Goal: Information Seeking & Learning: Learn about a topic

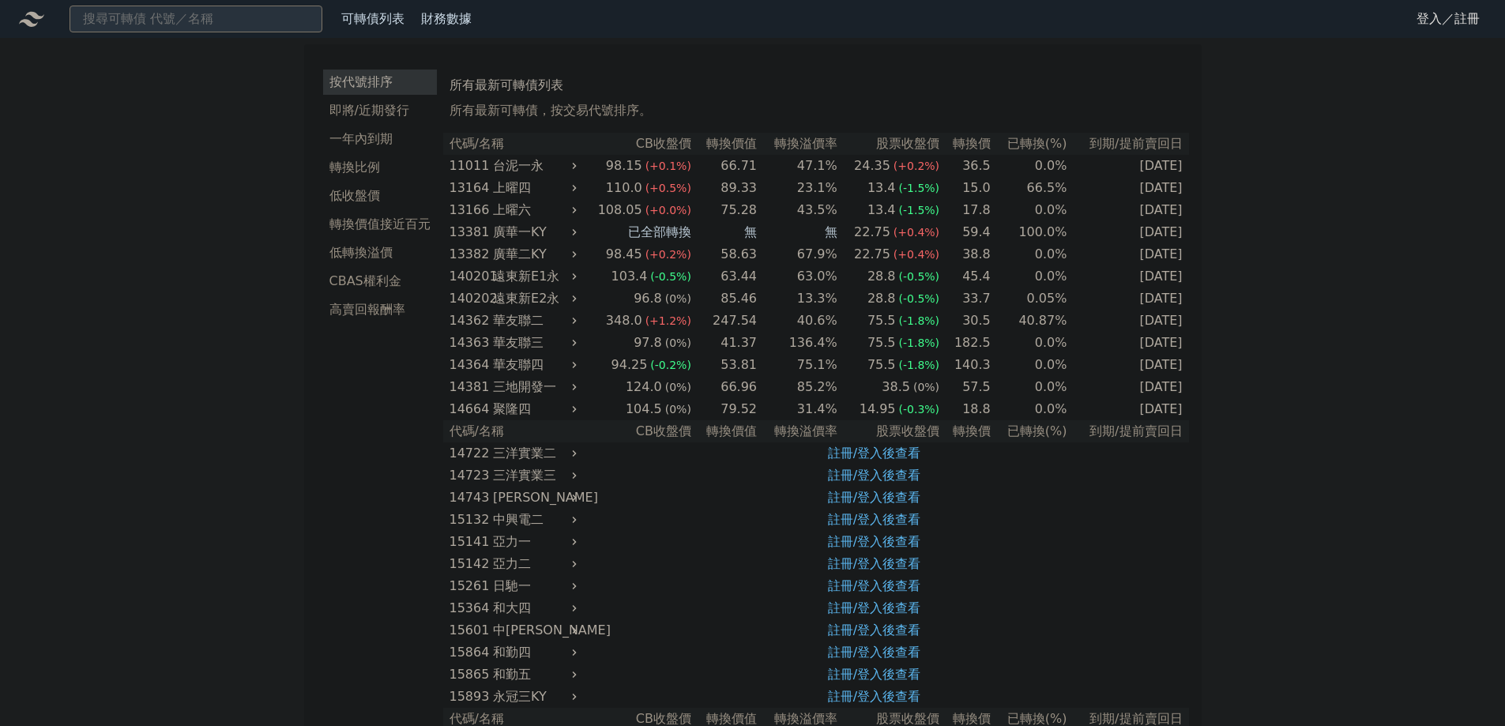
click at [1441, 27] on link "登入／註冊" at bounding box center [1448, 18] width 89 height 25
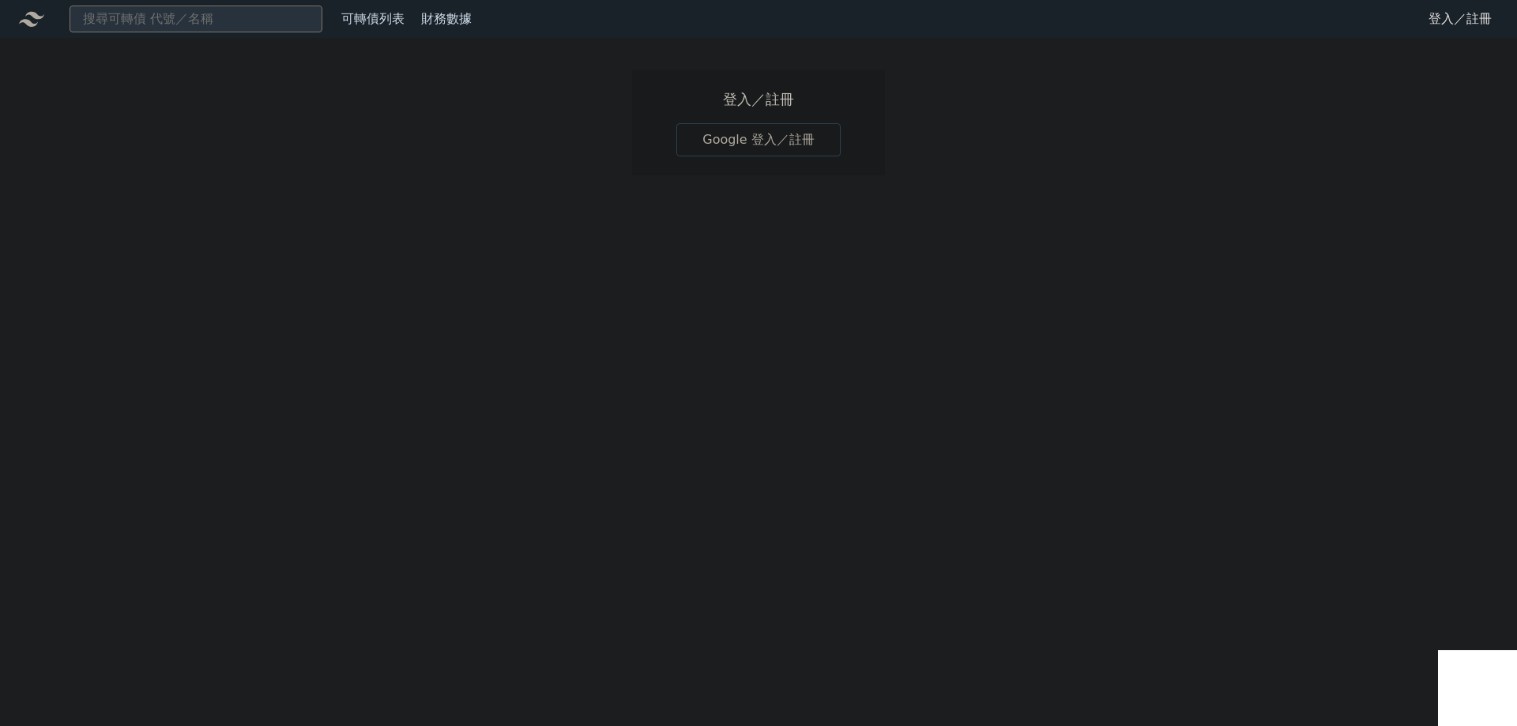
click at [761, 94] on h1 "登入／註冊" at bounding box center [758, 100] width 164 height 22
click at [761, 139] on link "Google 登入／註冊" at bounding box center [758, 139] width 164 height 33
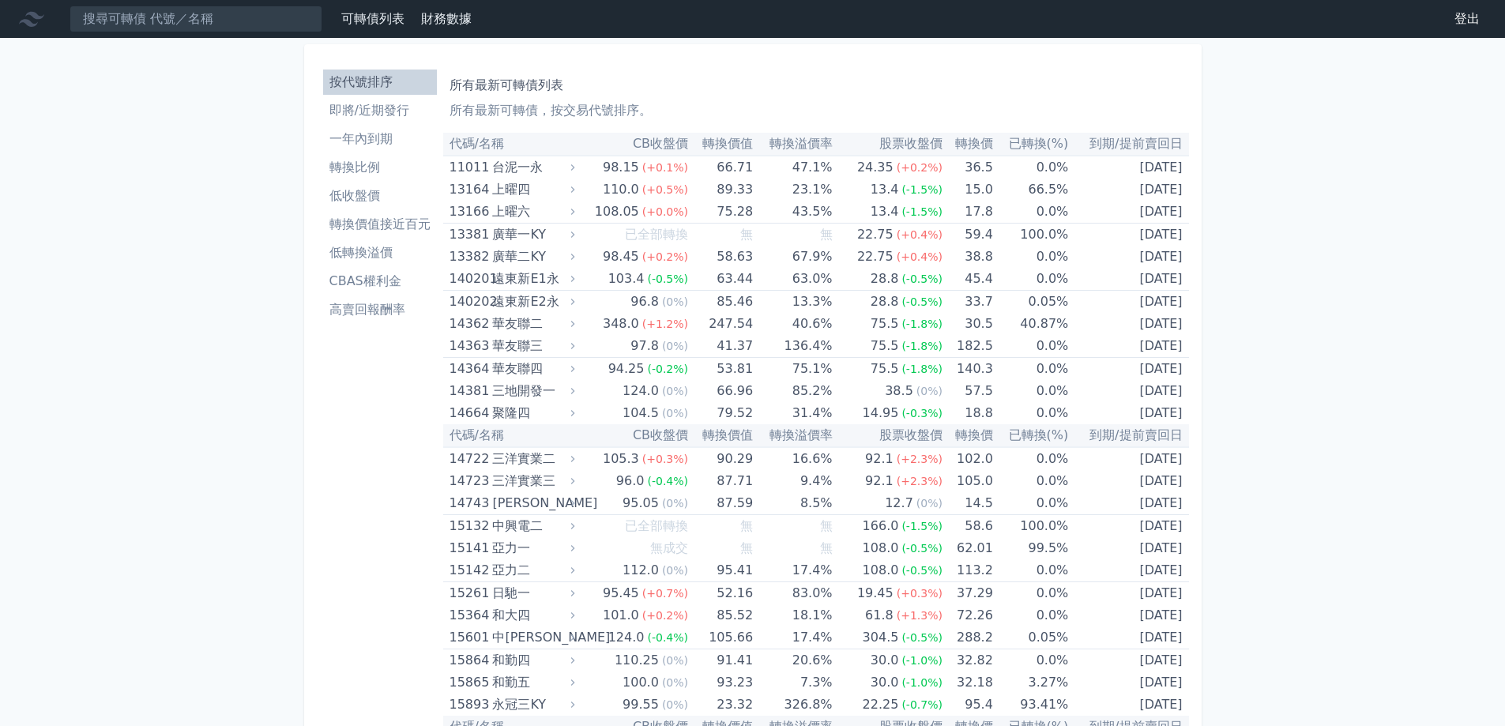
click at [354, 108] on li "即將/近期發行" at bounding box center [380, 110] width 114 height 19
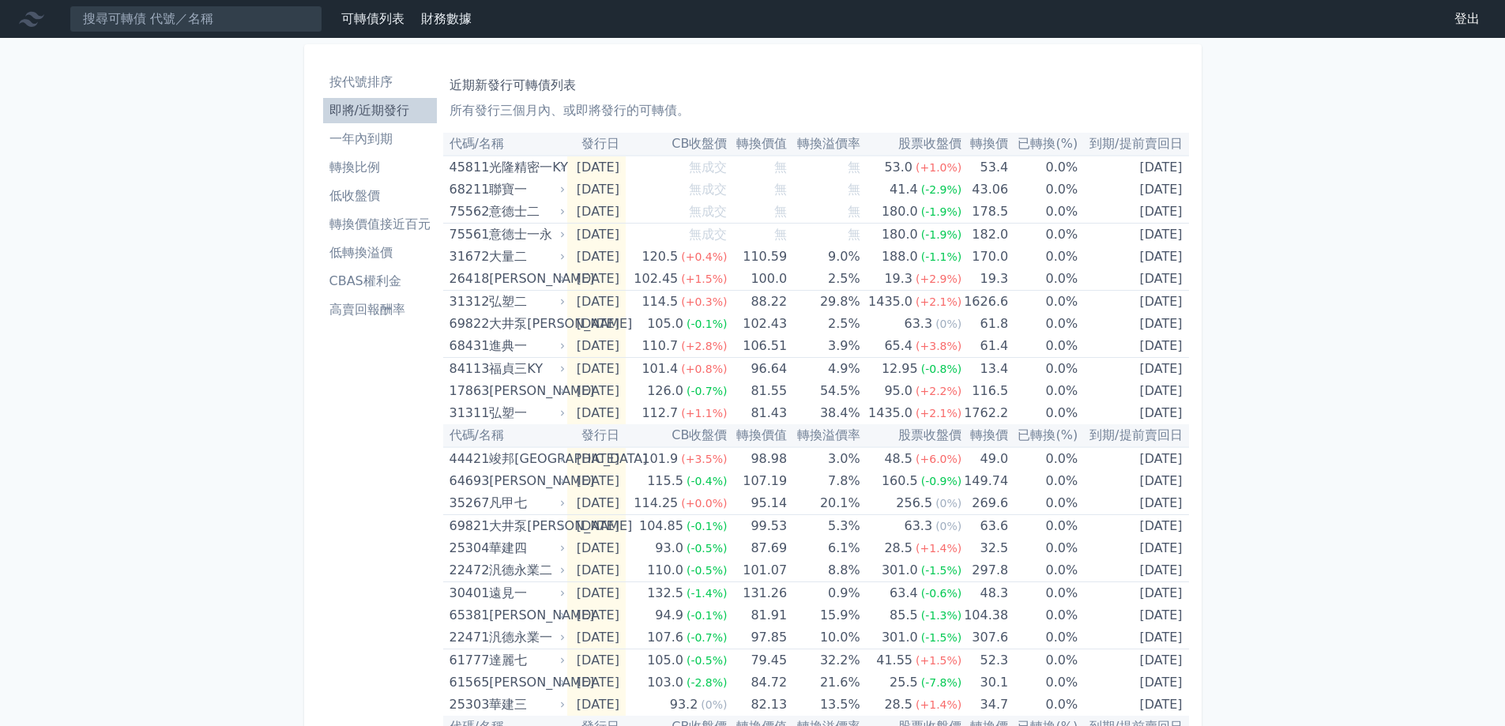
click at [369, 312] on li "高賣回報酬率" at bounding box center [380, 309] width 114 height 19
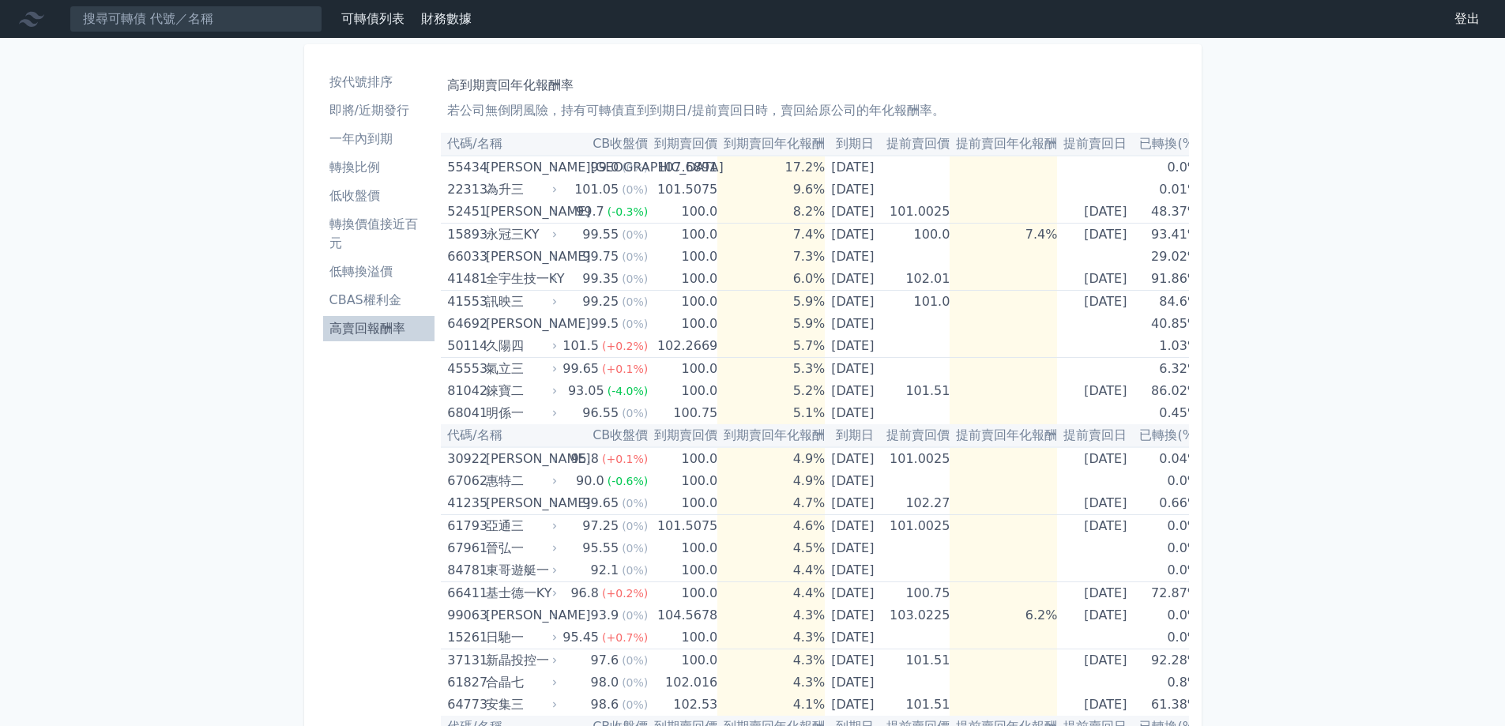
click at [370, 80] on li "按代號排序" at bounding box center [379, 82] width 112 height 19
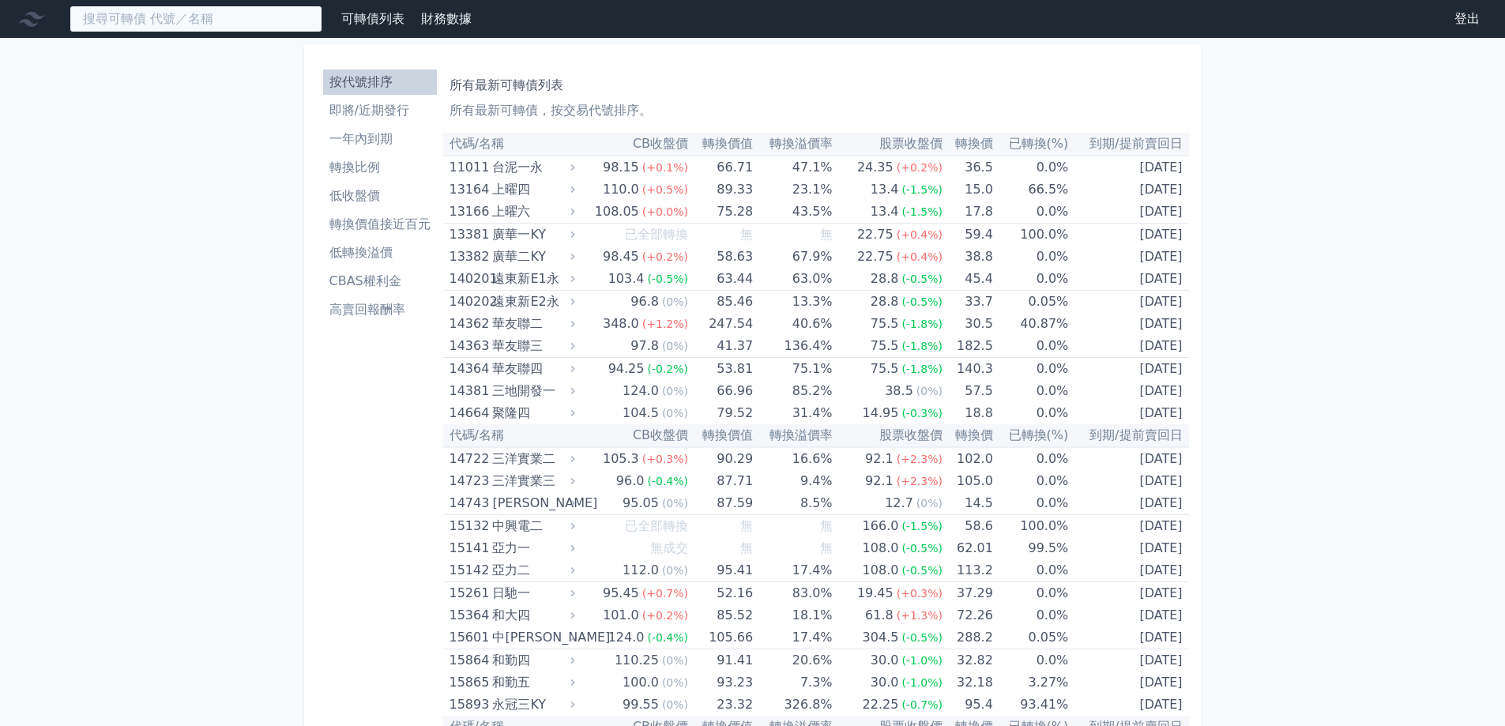
click at [249, 17] on input at bounding box center [196, 19] width 253 height 27
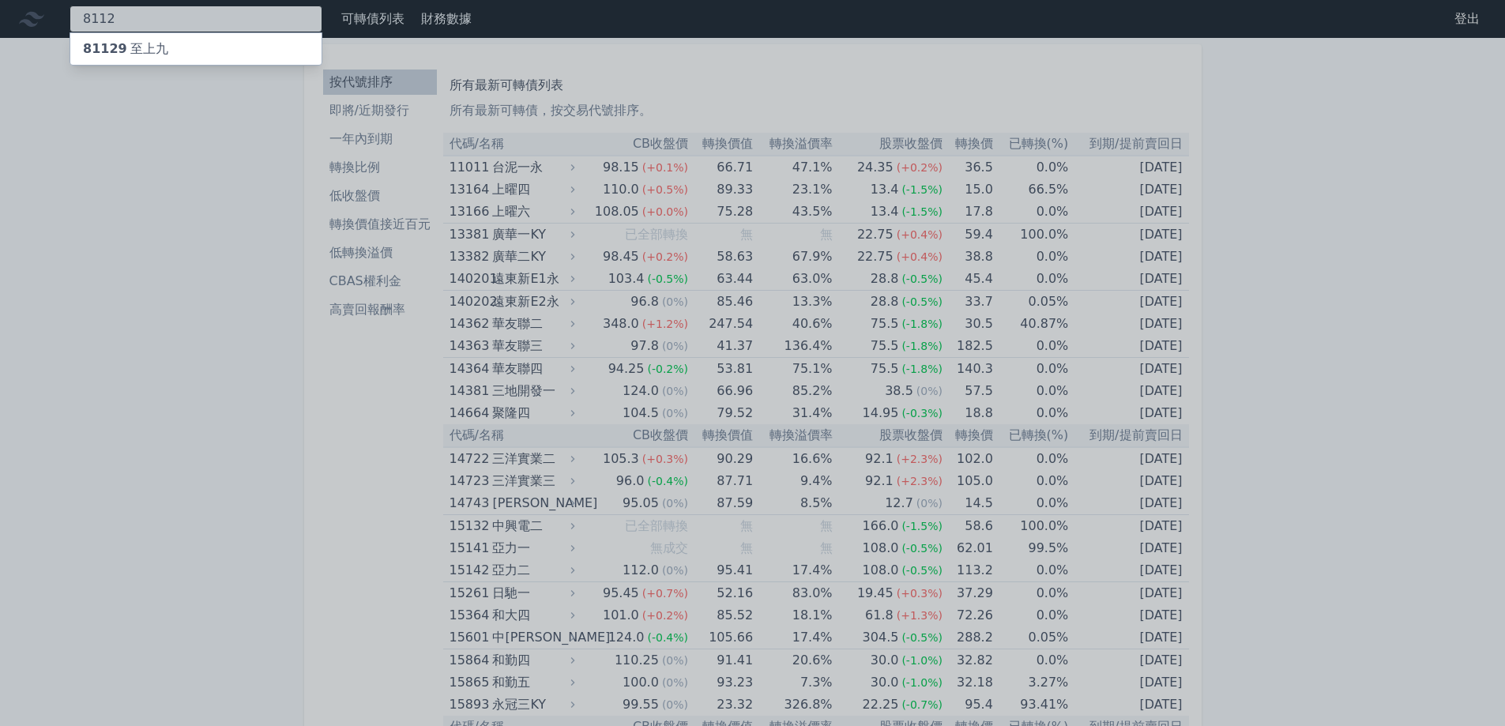
type input "8112"
click at [198, 46] on div "81129 至上九" at bounding box center [195, 49] width 251 height 32
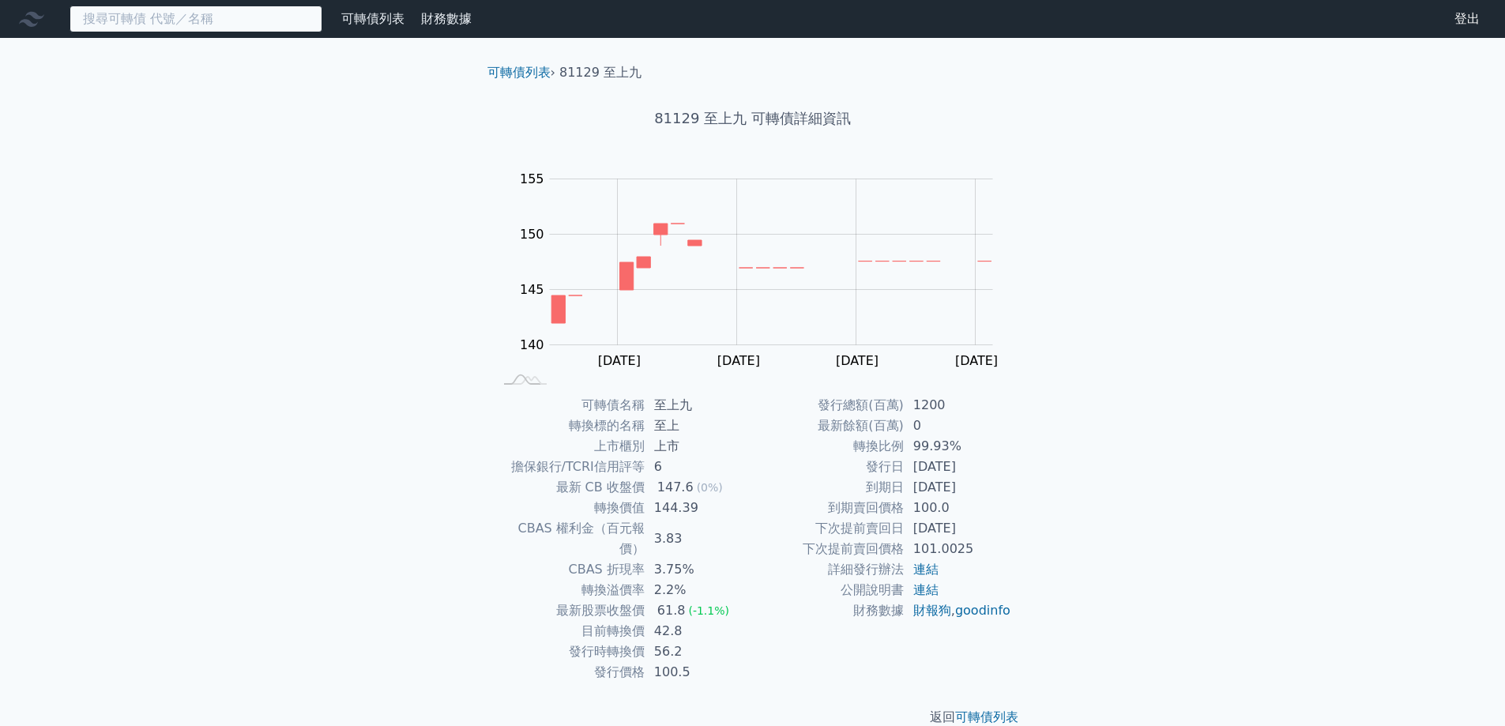
click at [209, 21] on input at bounding box center [196, 19] width 253 height 27
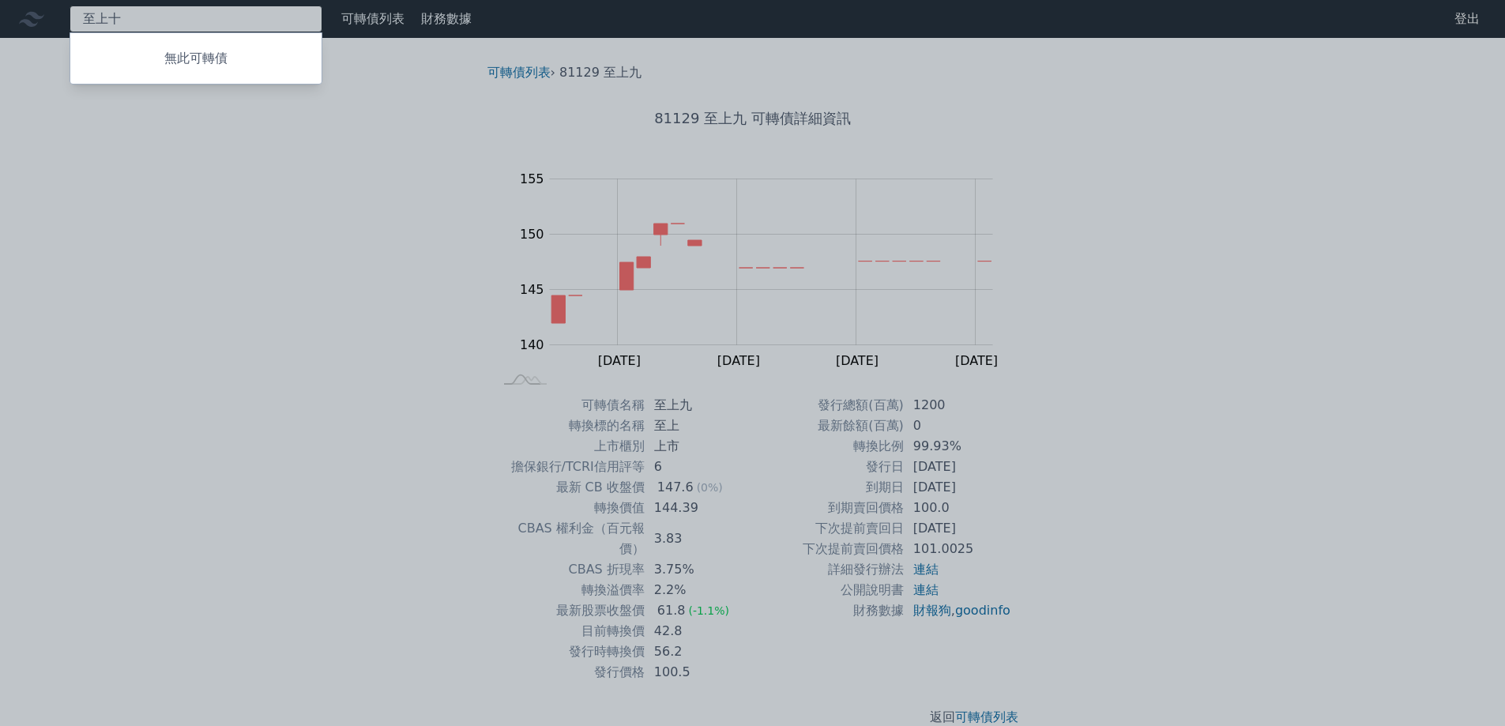
type input "至上十"
click at [221, 157] on div at bounding box center [752, 363] width 1505 height 726
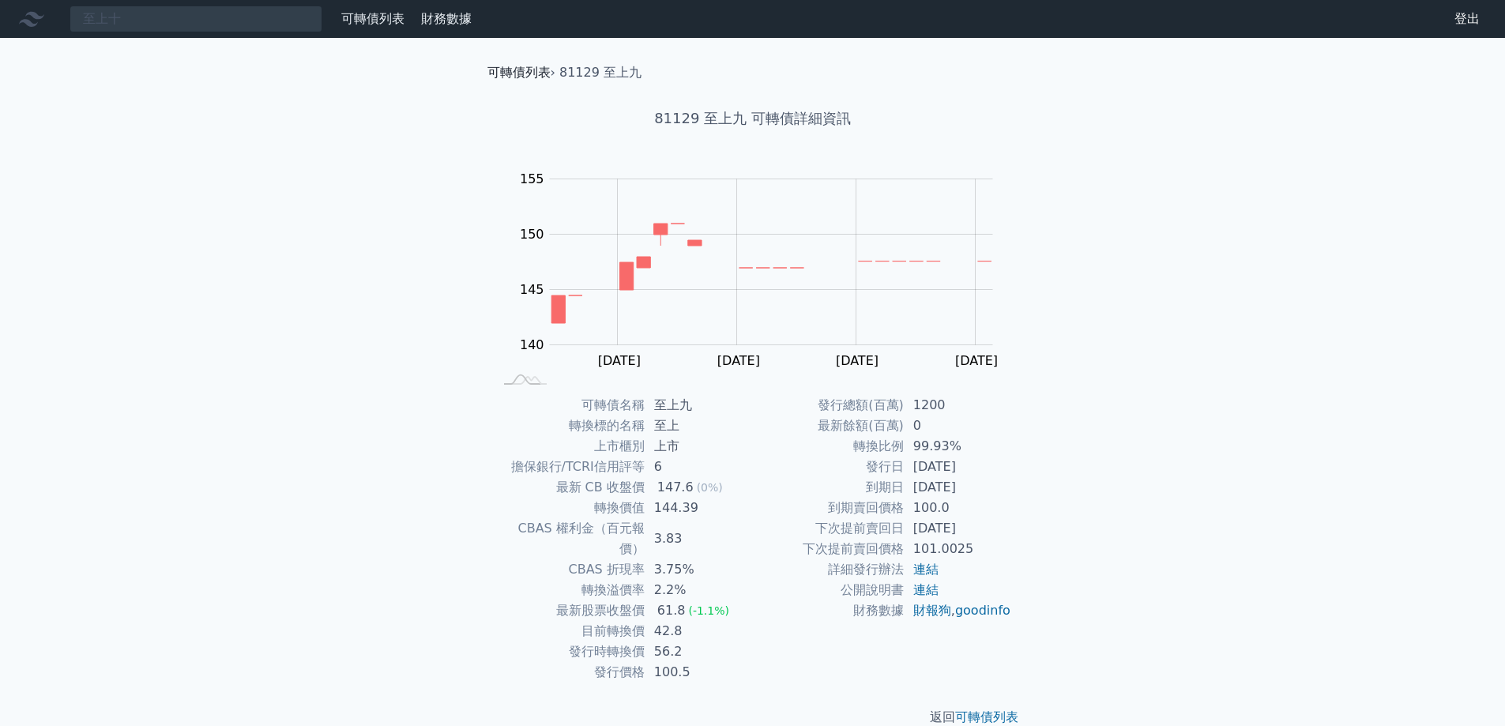
click at [542, 78] on link "可轉債列表" at bounding box center [519, 72] width 63 height 15
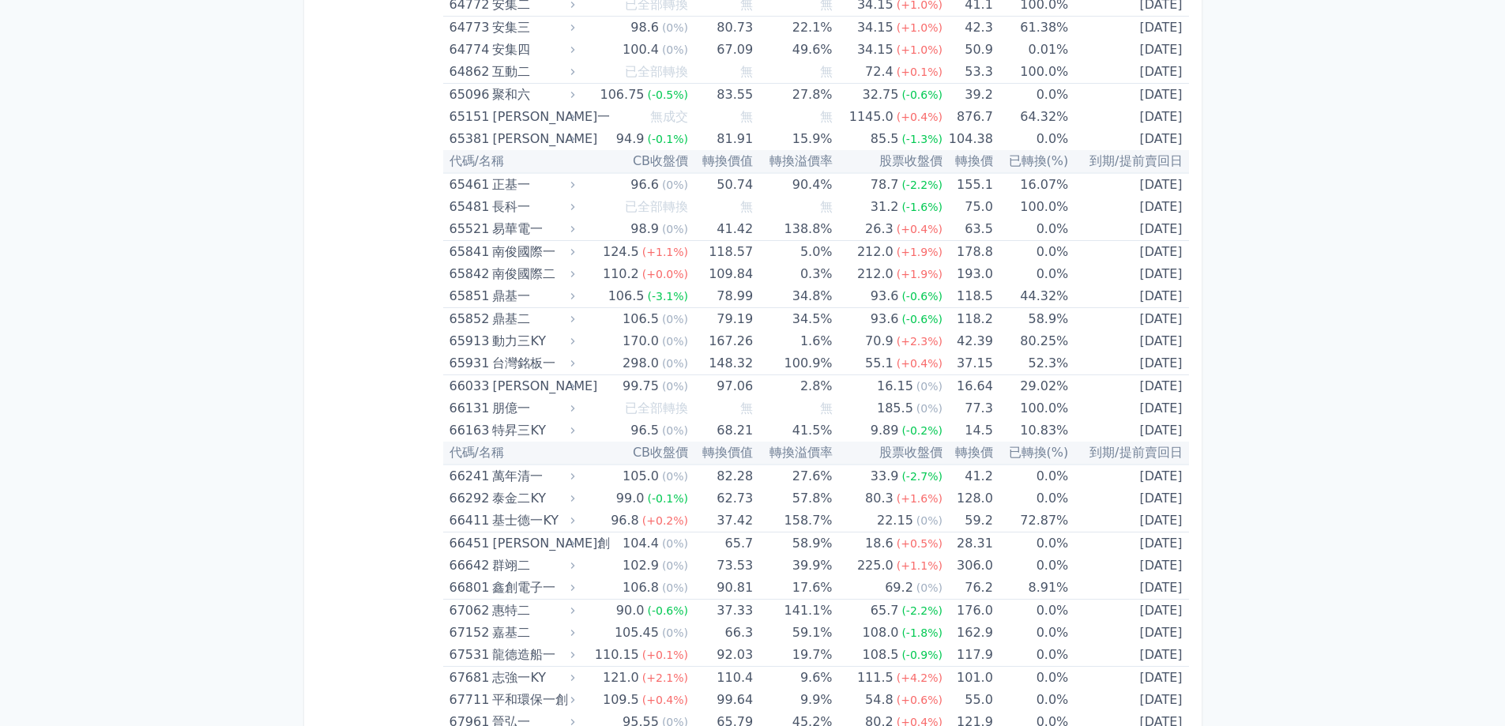
scroll to position [7428, 0]
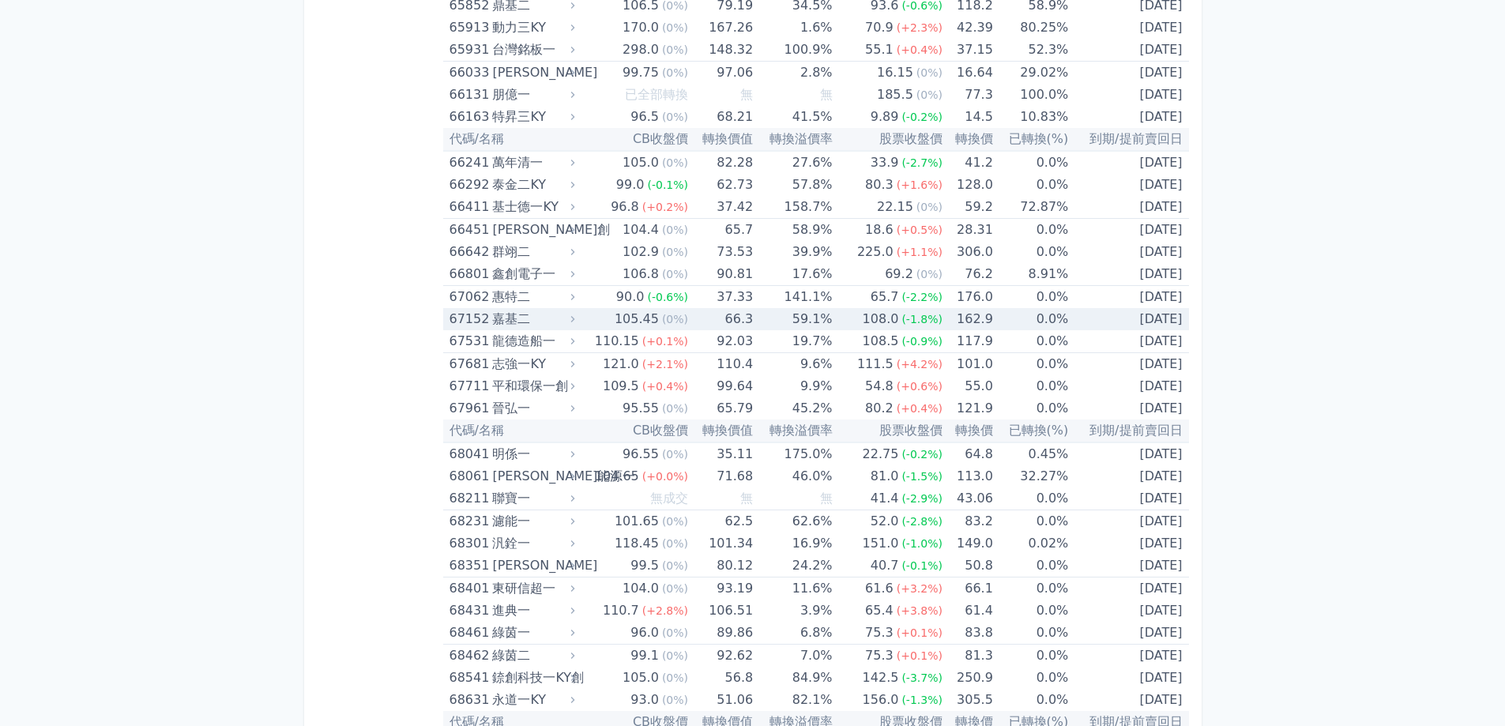
click at [575, 318] on icon at bounding box center [573, 319] width 4 height 6
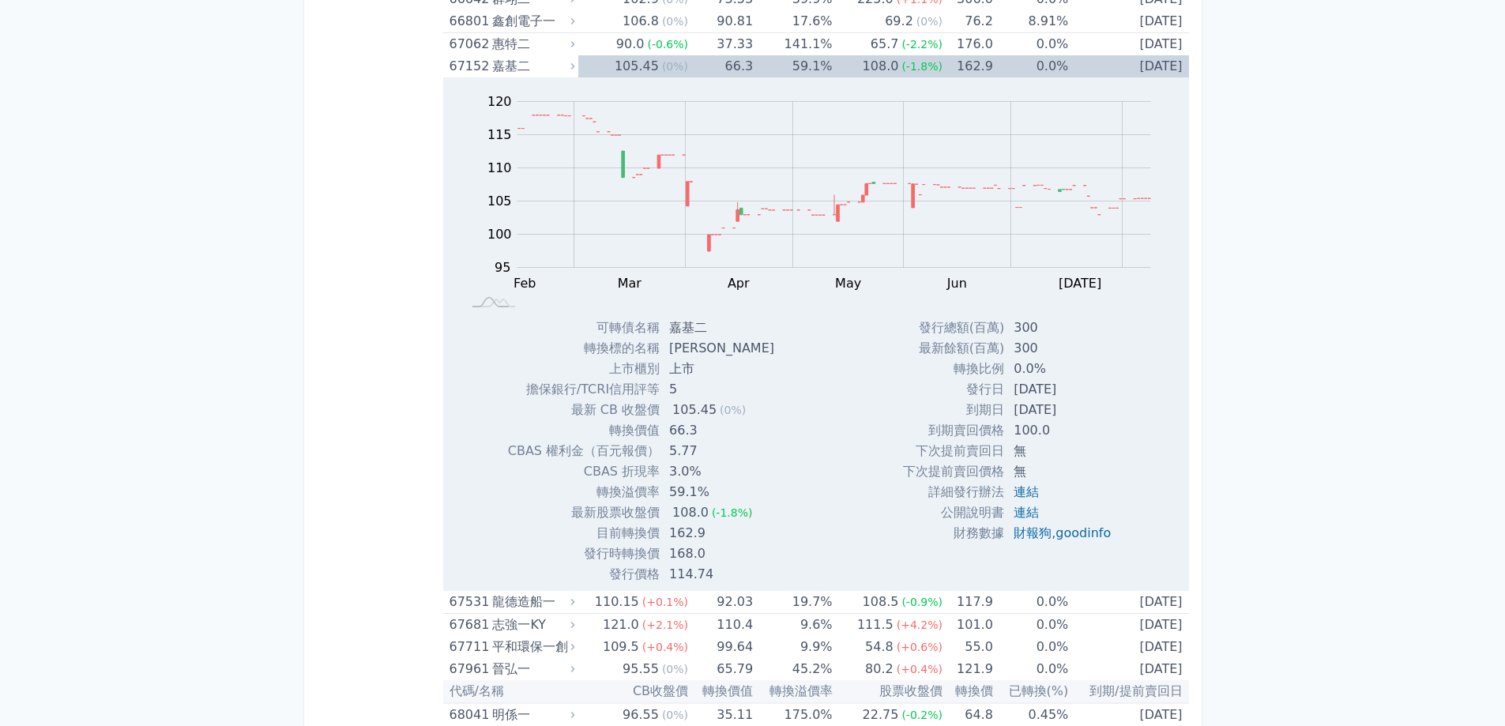
scroll to position [7902, 0]
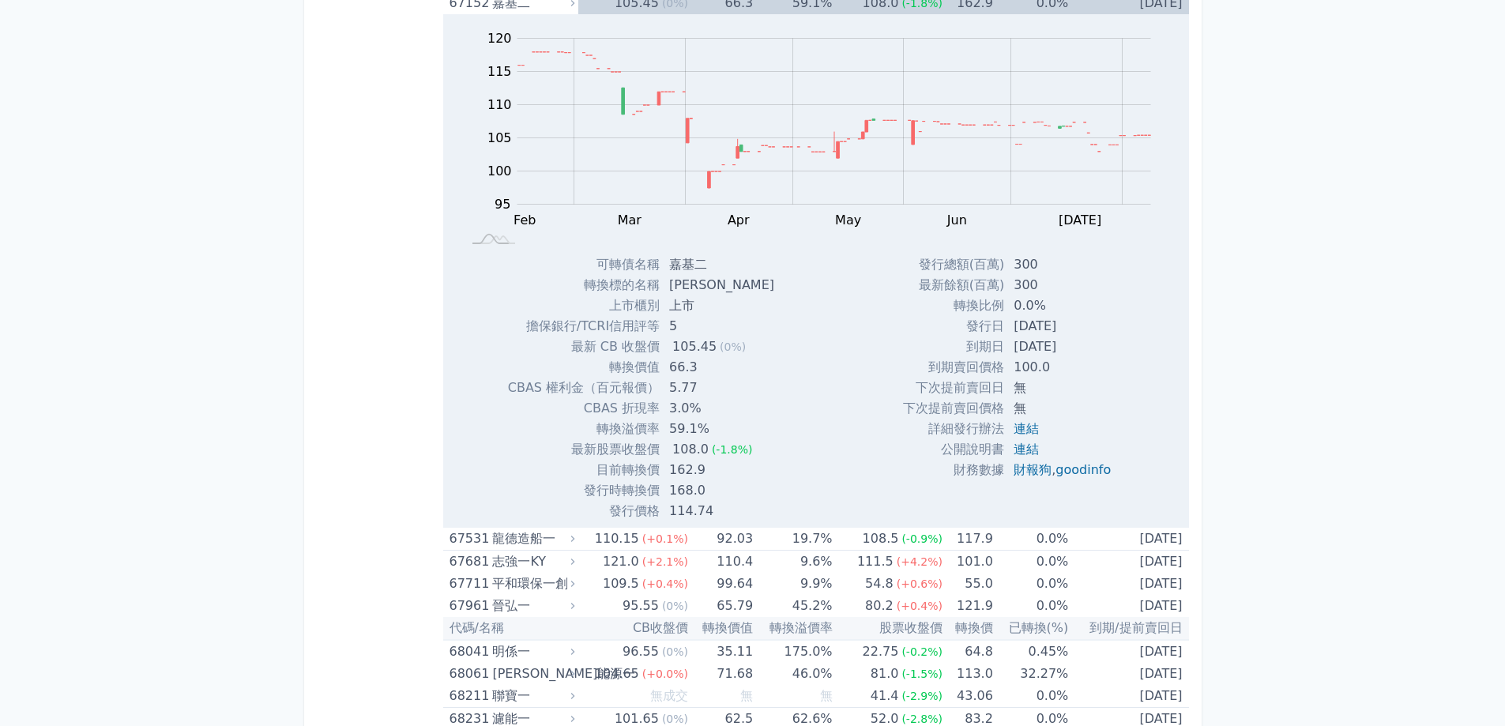
drag, startPoint x: 316, startPoint y: 359, endPoint x: 315, endPoint y: 348, distance: 11.1
